Goal: Task Accomplishment & Management: Manage account settings

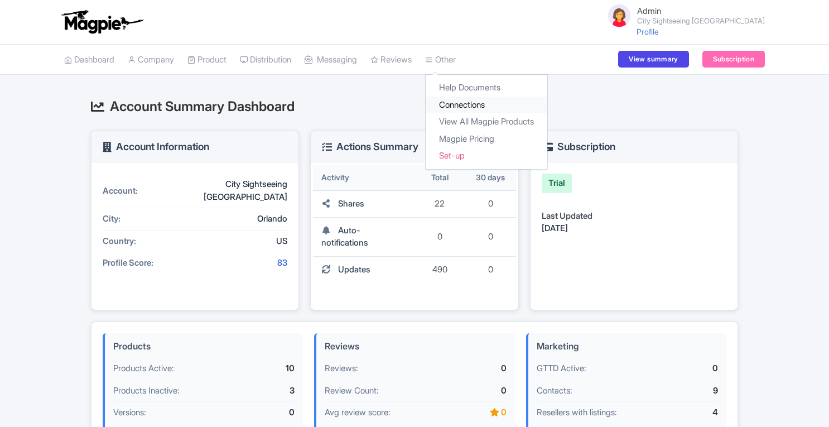
drag, startPoint x: 0, startPoint y: 0, endPoint x: 467, endPoint y: 105, distance: 478.9
click at [467, 105] on link "Connections" at bounding box center [487, 105] width 122 height 17
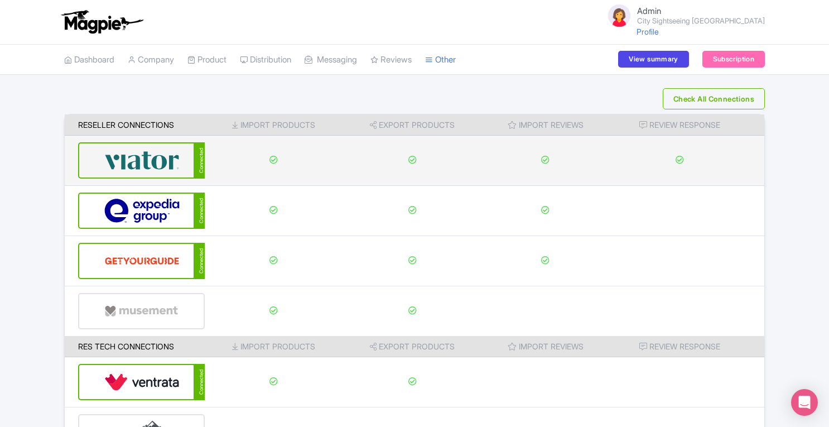
click at [150, 170] on img at bounding box center [141, 160] width 75 height 34
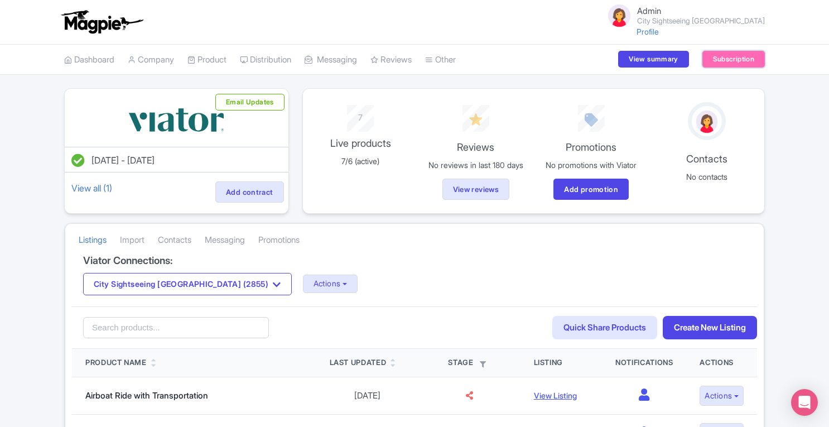
click at [756, 63] on link "Subscription" at bounding box center [734, 59] width 63 height 17
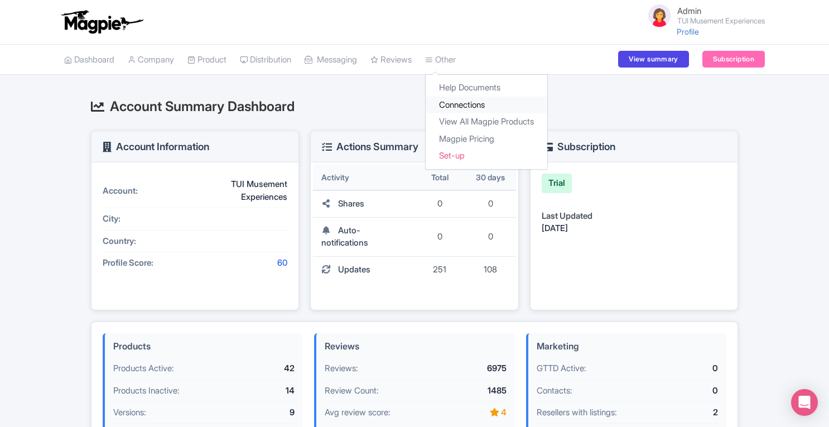
click at [472, 108] on link "Connections" at bounding box center [487, 105] width 122 height 17
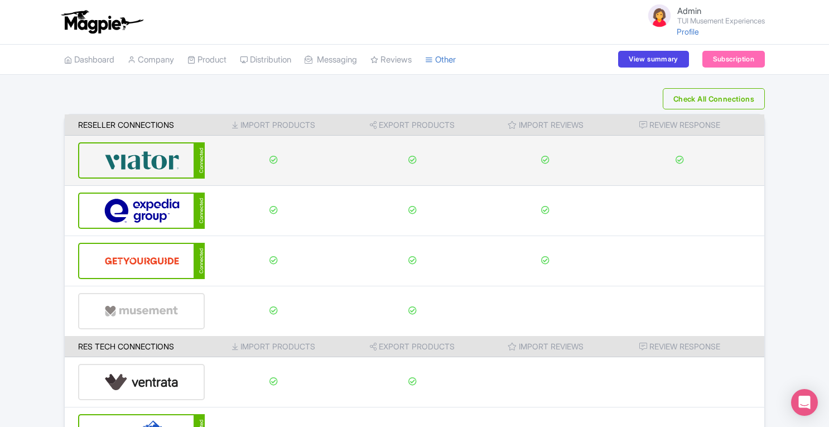
click at [164, 158] on img at bounding box center [141, 160] width 75 height 34
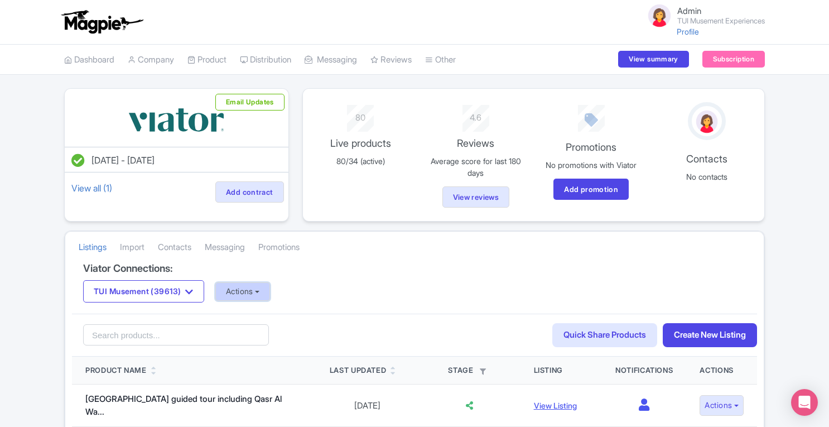
click at [250, 284] on button "Actions" at bounding box center [242, 291] width 55 height 18
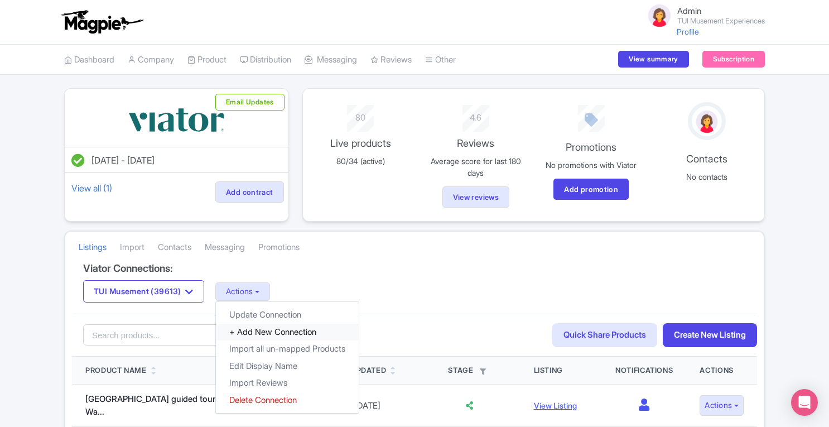
click at [259, 328] on link "+ Add New Connection" at bounding box center [287, 331] width 143 height 17
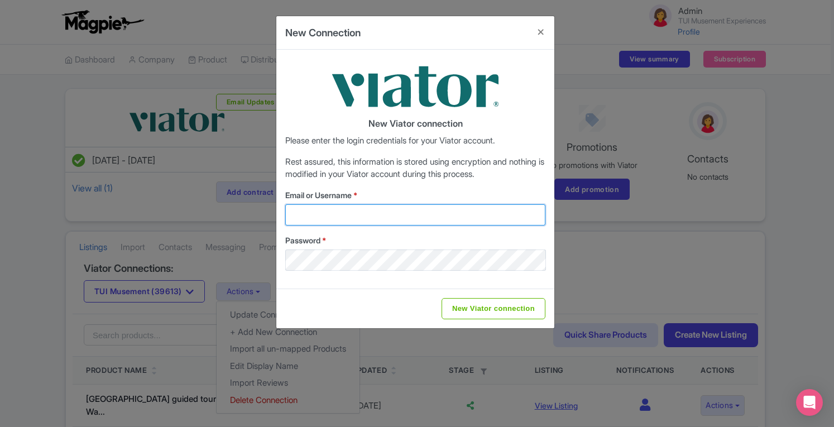
click at [367, 213] on input "Email or Username *" at bounding box center [415, 214] width 260 height 21
type input "viator@magpie.travel"
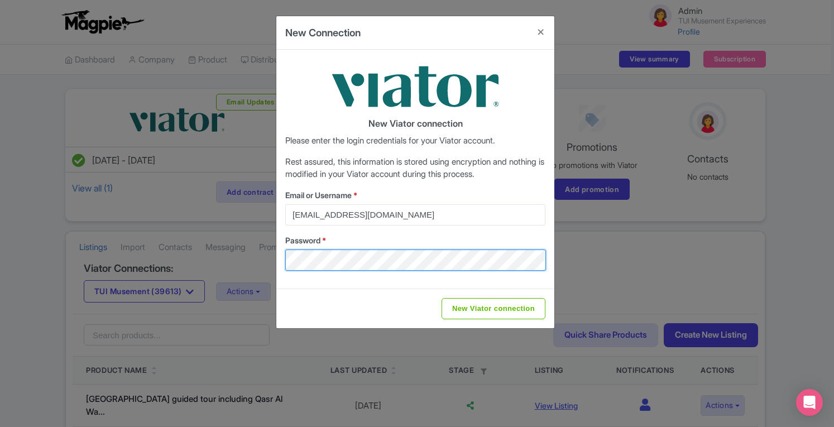
click at [441, 298] on input "New Viator connection" at bounding box center [493, 308] width 104 height 21
type input "Saving..."
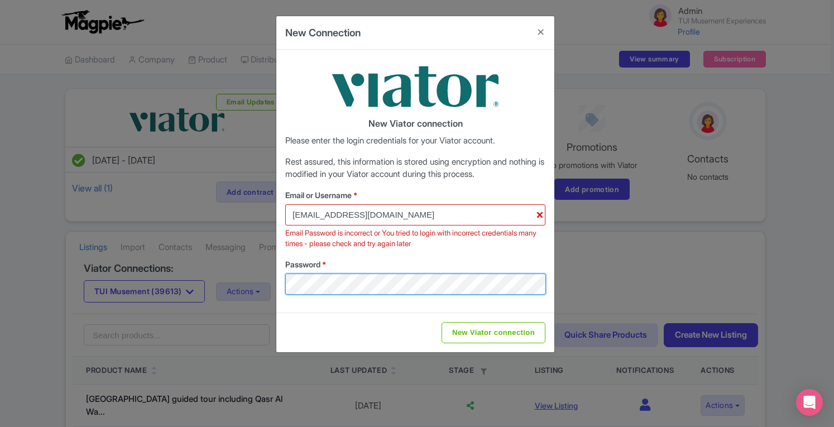
click at [273, 280] on div "New Connection New Viator connection Please enter the login credentials for you…" at bounding box center [417, 213] width 834 height 427
click at [441, 322] on input "New Viator connection" at bounding box center [493, 332] width 104 height 21
type input "Saving..."
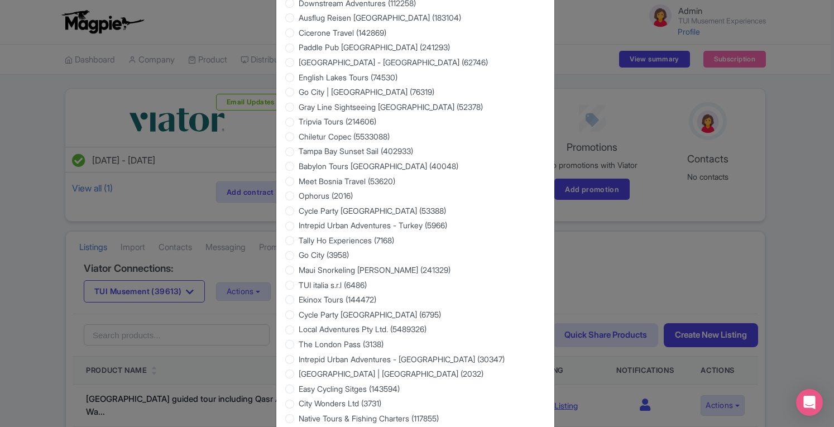
scroll to position [1480, 0]
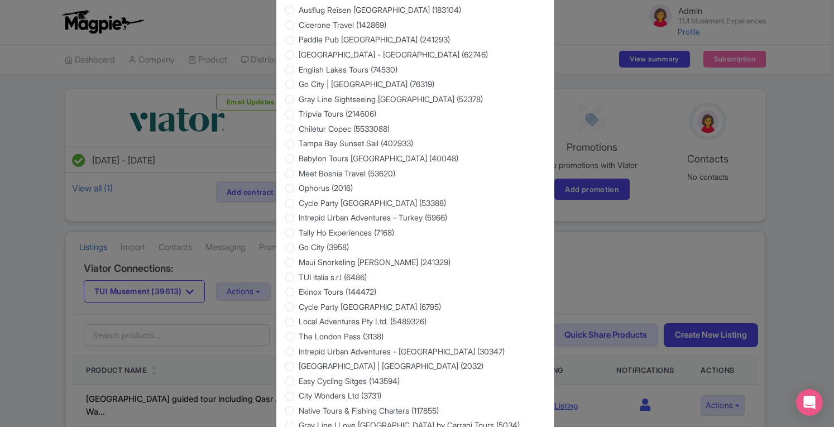
click at [299, 283] on label "TUI italia s.r.l (6486)" at bounding box center [333, 277] width 68 height 12
click at [299, 281] on input "TUI italia s.r.l (6486)" at bounding box center [304, 275] width 11 height 11
radio input "true"
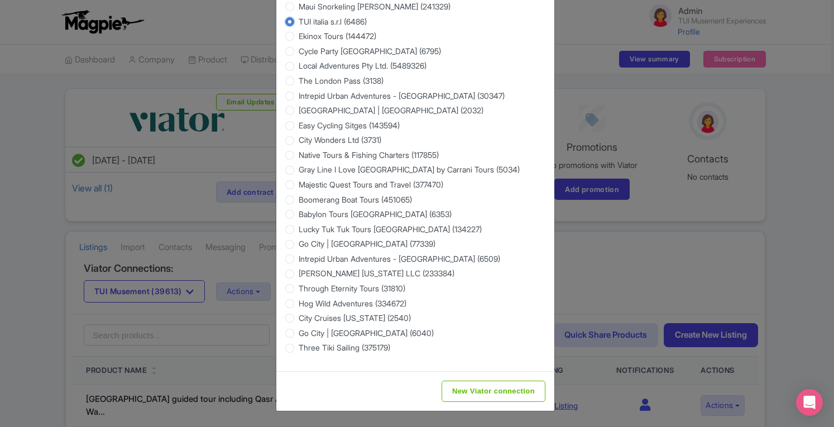
scroll to position [1771, 0]
click at [508, 397] on input "New Viator connection" at bounding box center [493, 391] width 104 height 21
type input "Saving..."
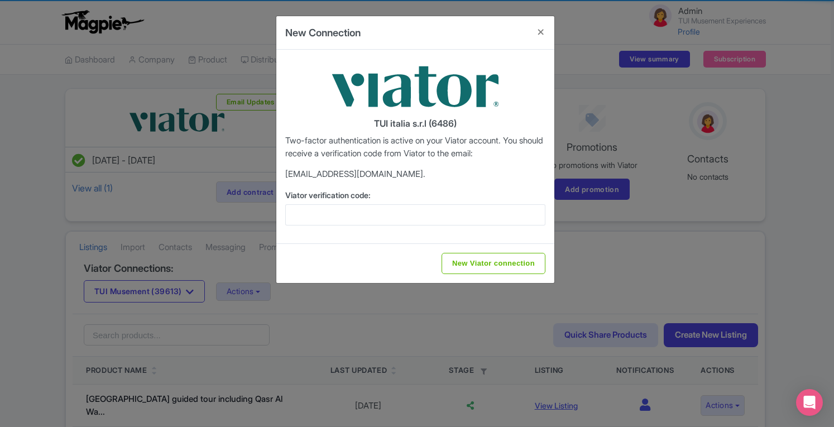
scroll to position [0, 0]
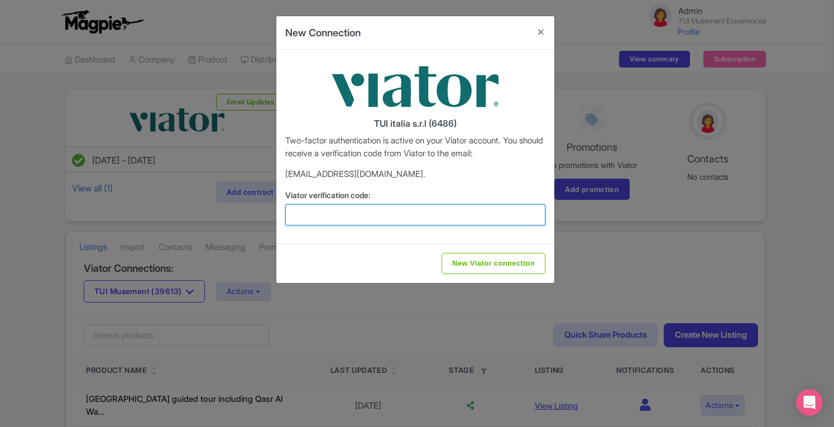
click at [306, 210] on input "Viator verification code:" at bounding box center [415, 214] width 260 height 21
paste input "857121"
type input "857121"
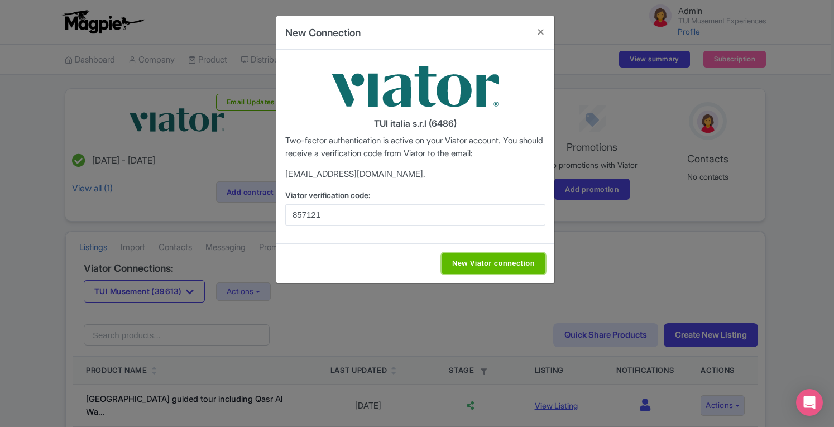
click at [476, 260] on input "New Viator connection" at bounding box center [493, 263] width 104 height 21
type input "Saving..."
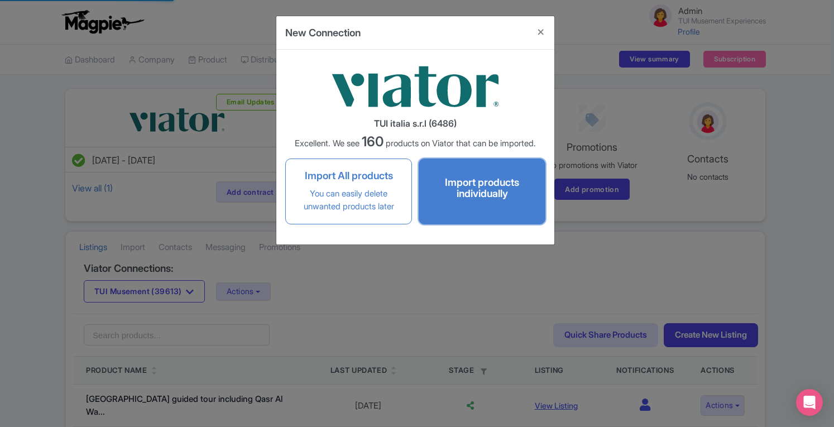
click at [476, 205] on div "Import products individually" at bounding box center [482, 190] width 112 height 37
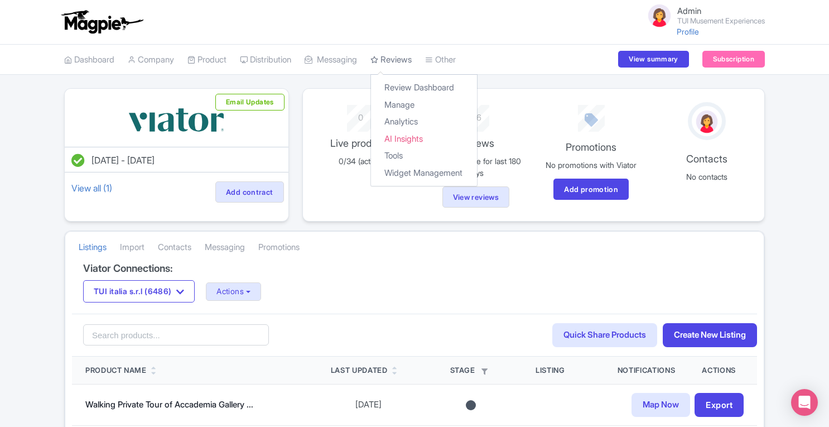
click at [403, 64] on link "Reviews" at bounding box center [391, 60] width 41 height 31
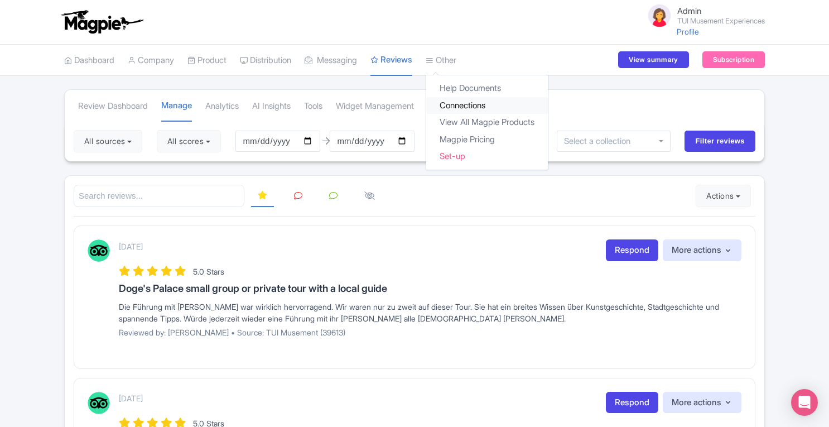
click at [474, 101] on link "Connections" at bounding box center [487, 105] width 122 height 17
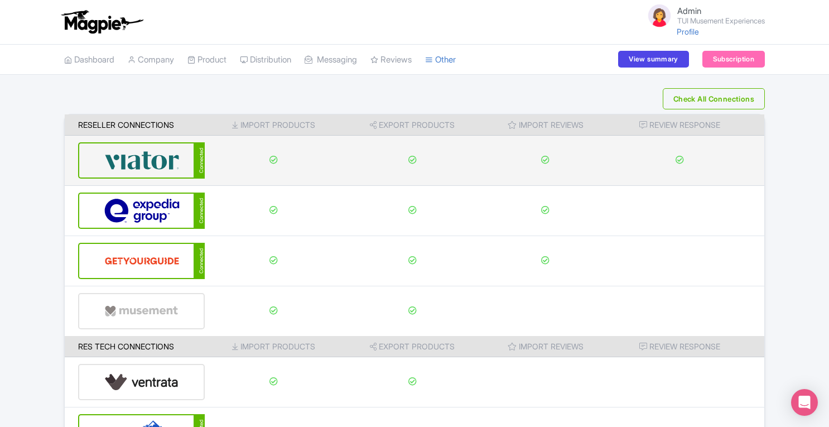
click at [165, 153] on img at bounding box center [141, 160] width 75 height 34
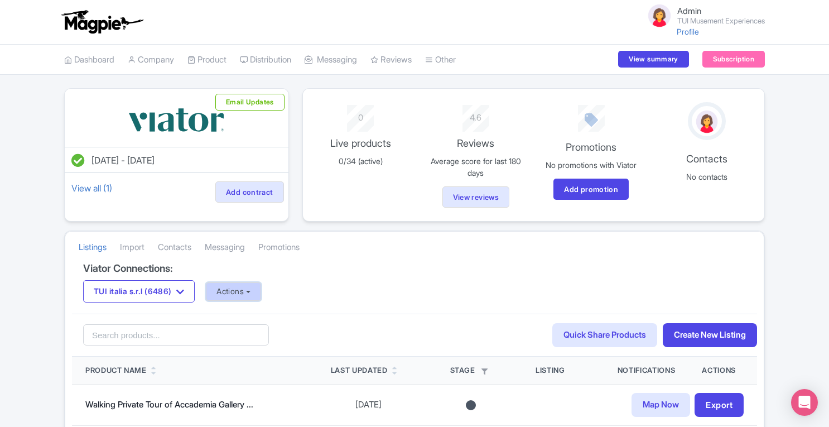
click at [250, 293] on button "Actions" at bounding box center [233, 291] width 55 height 18
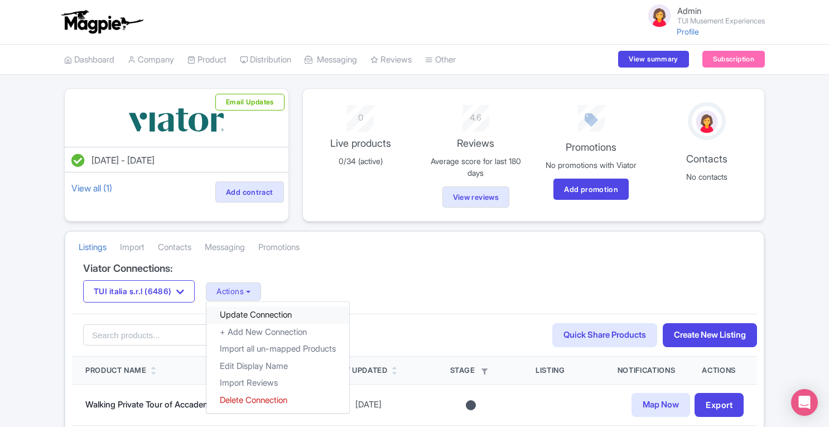
click at [259, 310] on link "Update Connection" at bounding box center [278, 314] width 143 height 17
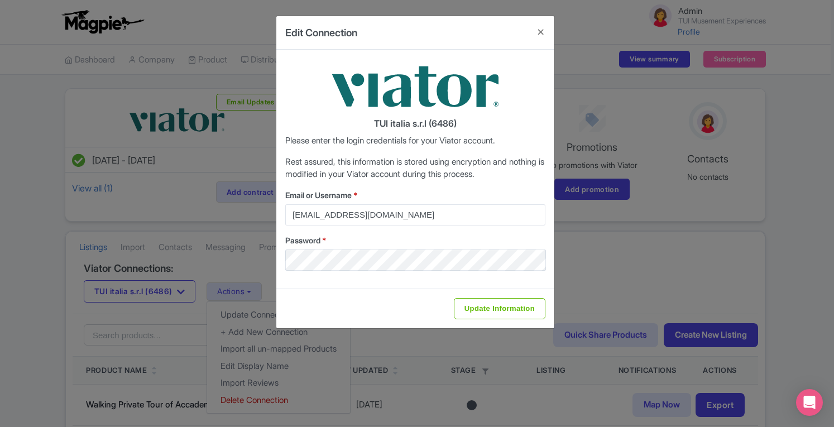
click at [594, 281] on div "Edit Connection TUI italia s.r.l (6486) Please enter the login credentials for …" at bounding box center [417, 213] width 834 height 427
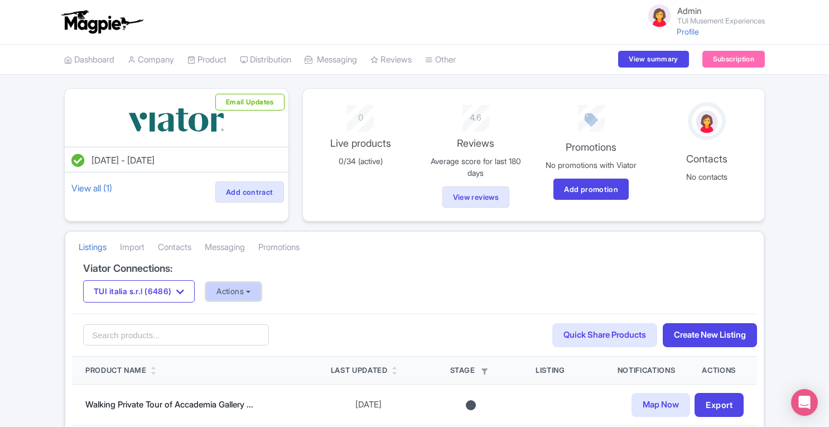
click at [261, 292] on button "Actions" at bounding box center [233, 291] width 55 height 18
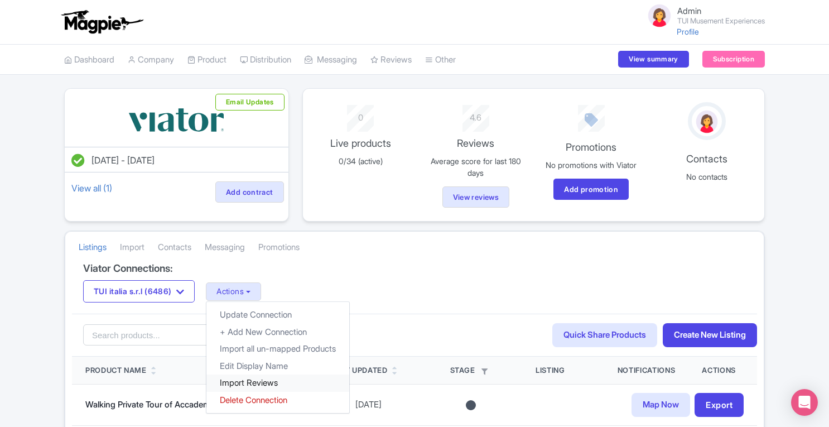
click at [268, 381] on link "Import Reviews" at bounding box center [278, 382] width 143 height 17
